Goal: Navigation & Orientation: Find specific page/section

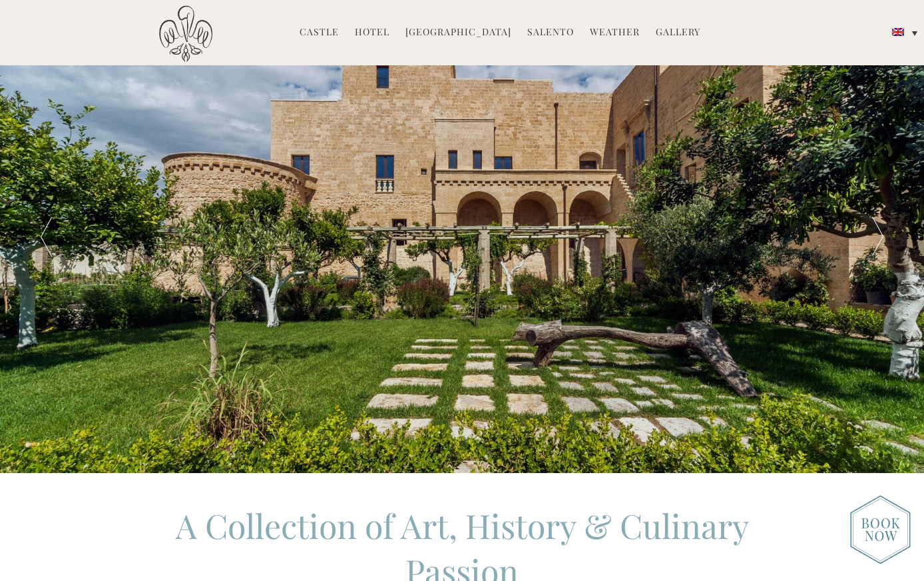
scroll to position [5, 0]
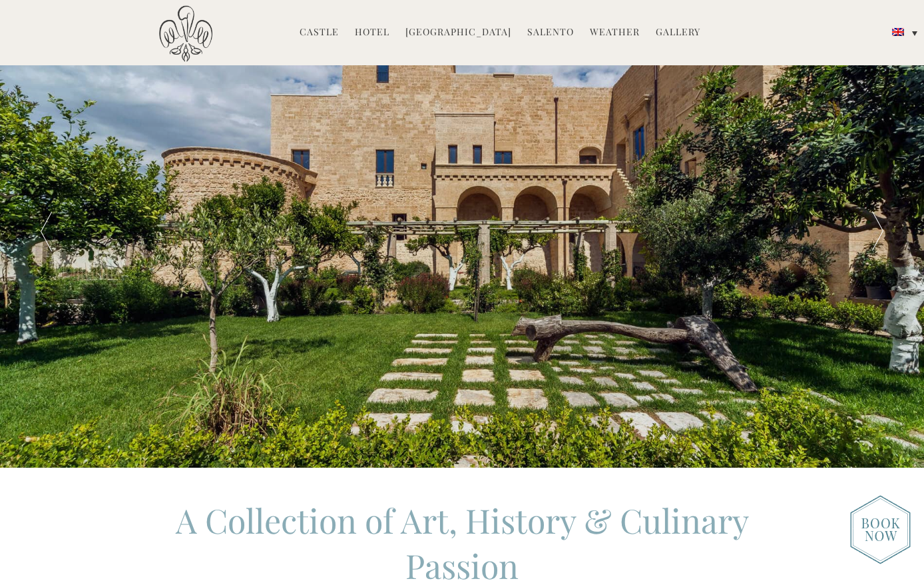
click at [657, 32] on link "Gallery" at bounding box center [678, 32] width 45 height 15
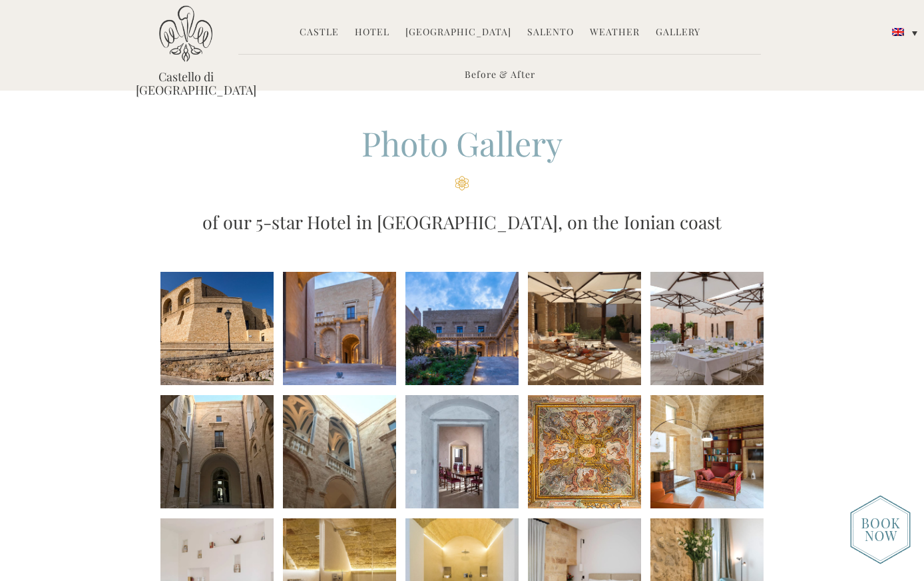
click at [498, 71] on link "Before & After" at bounding box center [500, 75] width 71 height 15
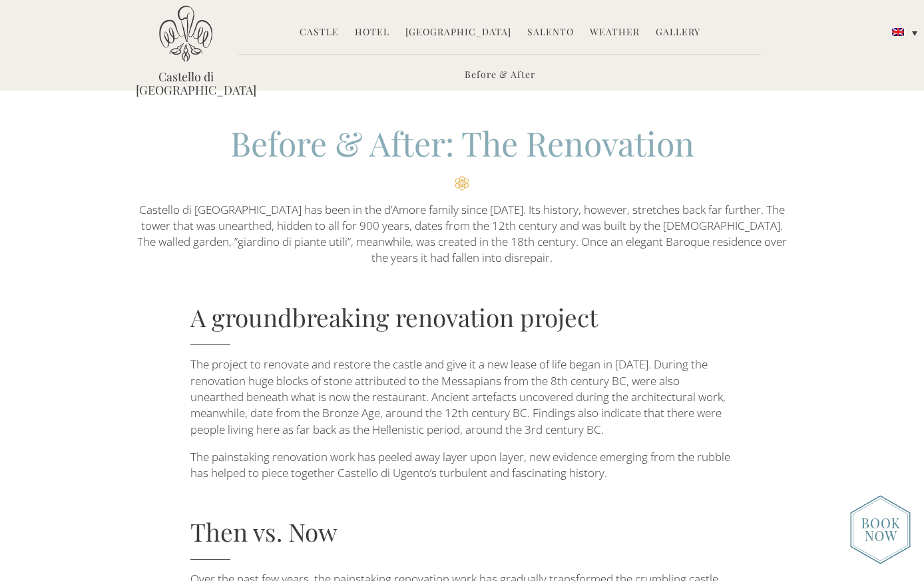
click at [659, 33] on link "Gallery" at bounding box center [678, 32] width 45 height 15
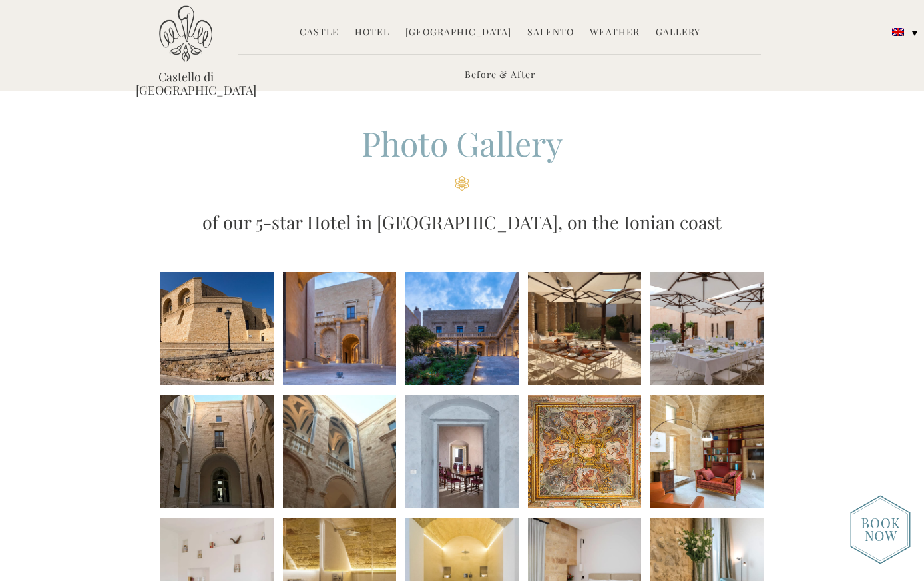
click at [553, 30] on link "Salento" at bounding box center [550, 32] width 47 height 15
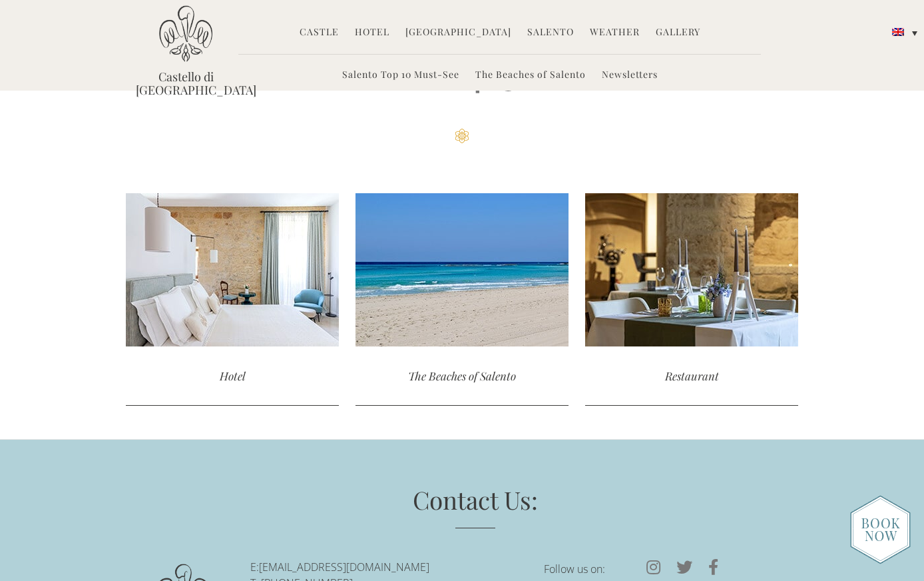
scroll to position [4167, 0]
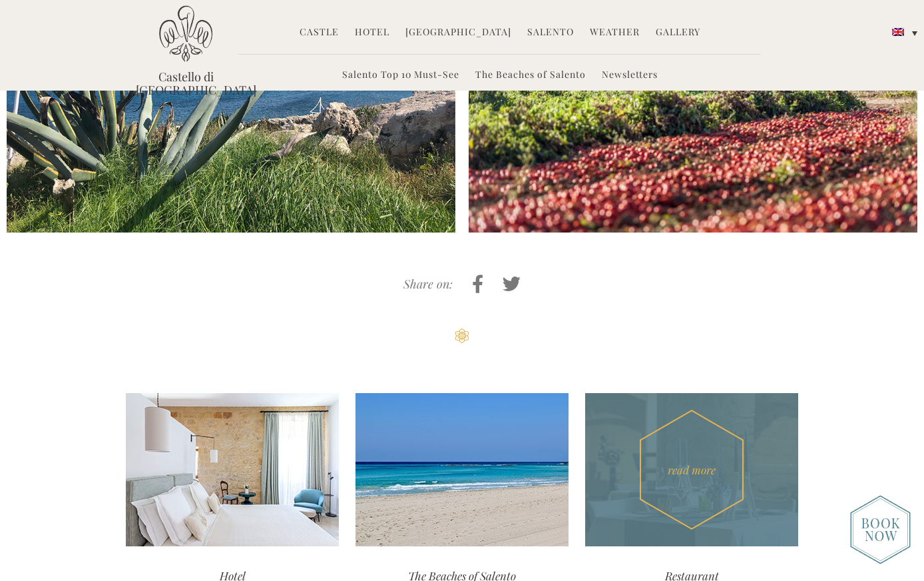
click at [706, 546] on div "Restaurant" at bounding box center [691, 575] width 213 height 59
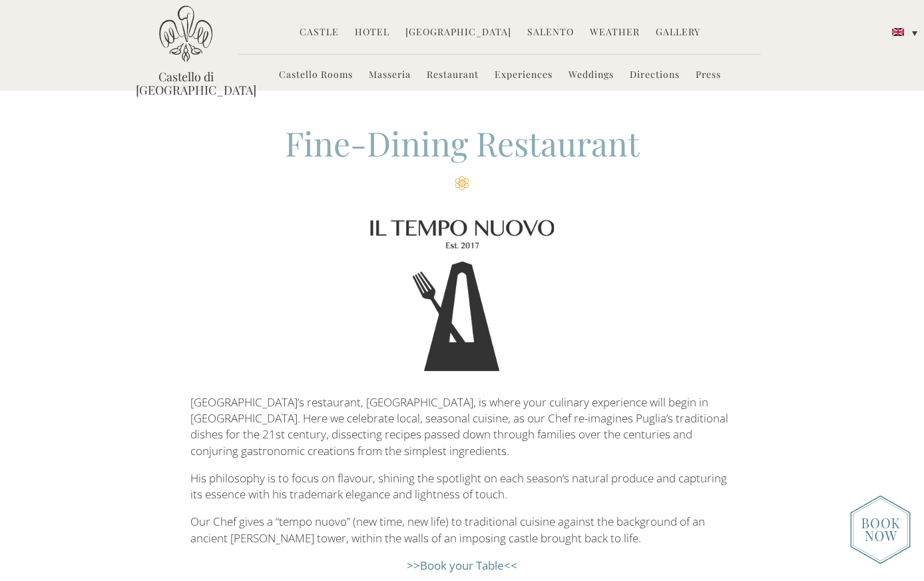
click at [389, 73] on link "Masseria" at bounding box center [390, 75] width 42 height 15
